Goal: Navigation & Orientation: Find specific page/section

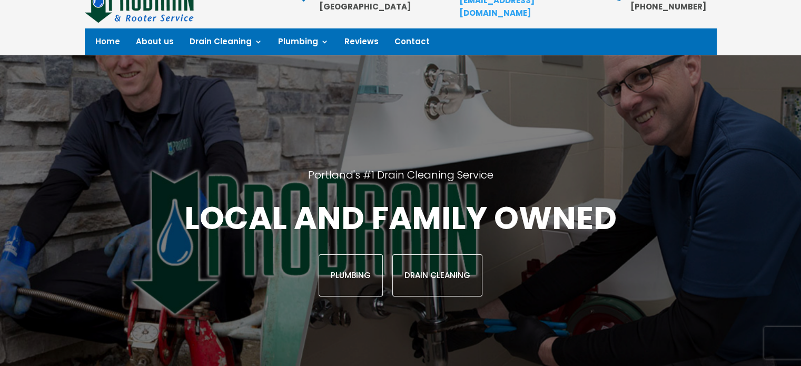
scroll to position [105, 0]
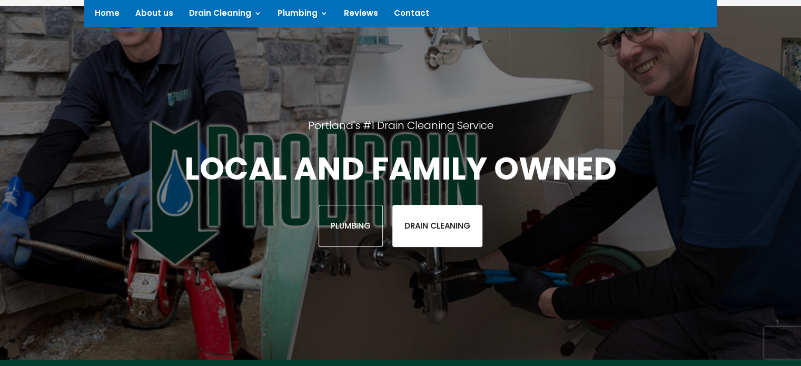
click at [443, 221] on link "Drain Cleaning" at bounding box center [437, 226] width 90 height 42
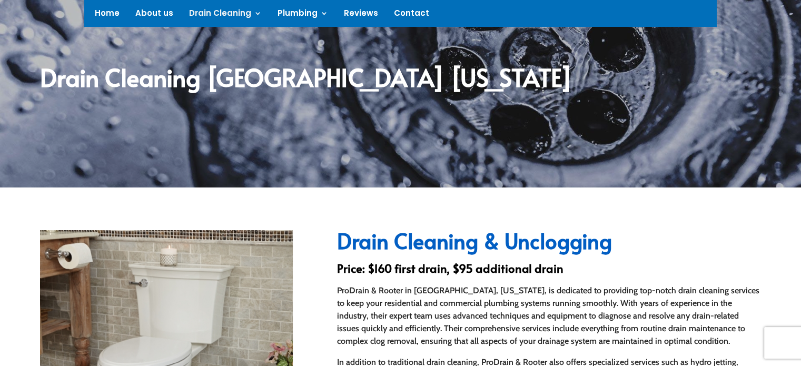
scroll to position [105, 0]
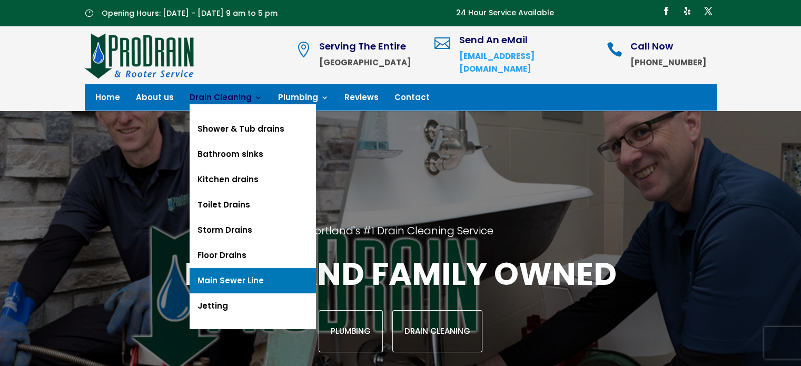
click at [242, 278] on link "Main Sewer Line" at bounding box center [252, 280] width 126 height 25
